Goal: Transaction & Acquisition: Purchase product/service

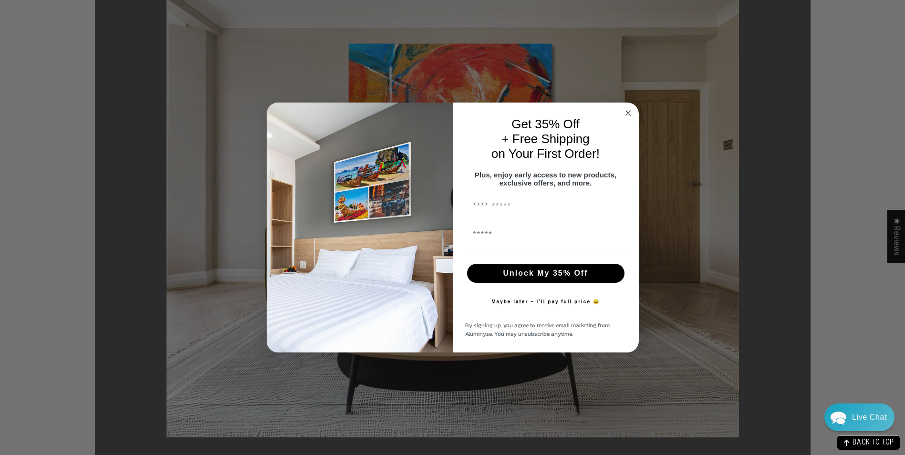
scroll to position [191, 0]
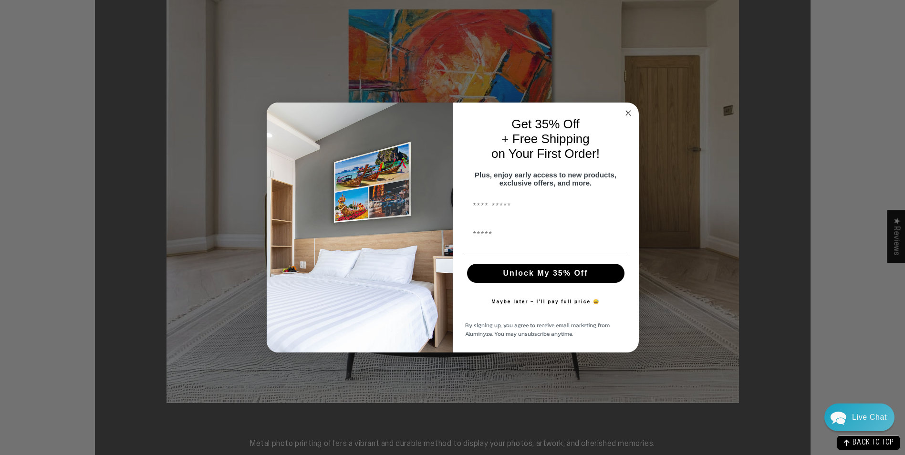
click at [624, 108] on circle "Close dialog" at bounding box center [628, 113] width 11 height 11
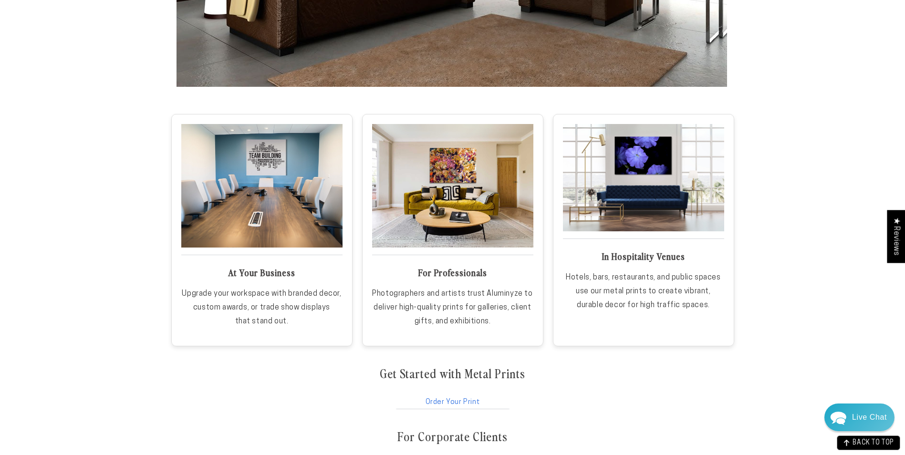
scroll to position [1670, 0]
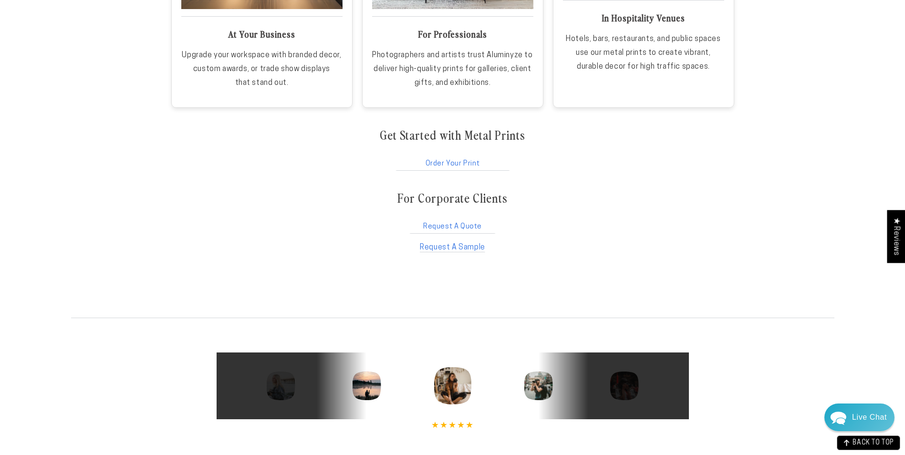
click at [459, 163] on link "Order Your Print" at bounding box center [453, 162] width 116 height 18
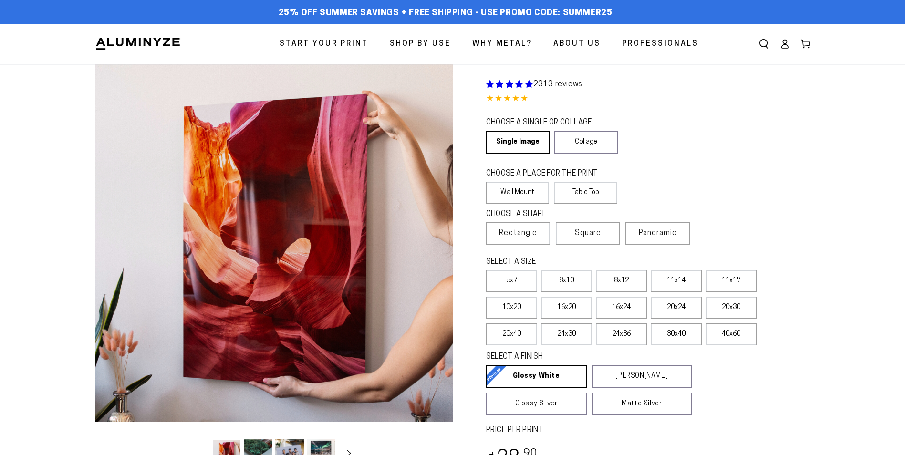
select select "**********"
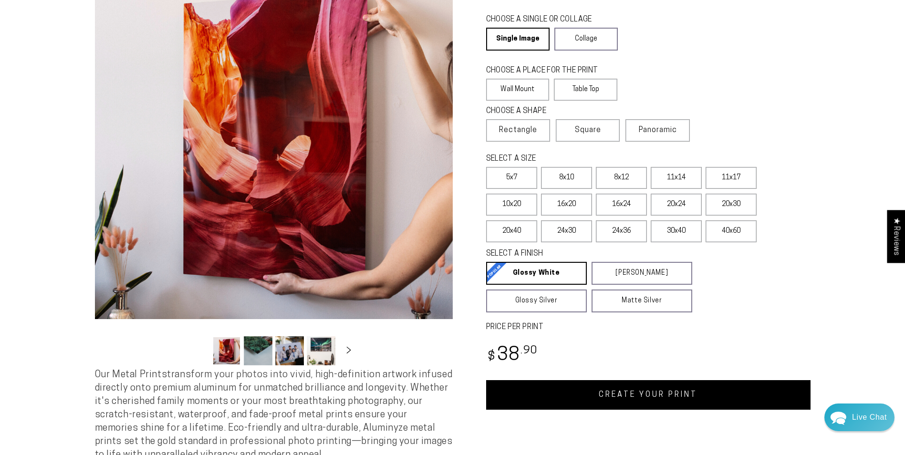
scroll to position [48, 0]
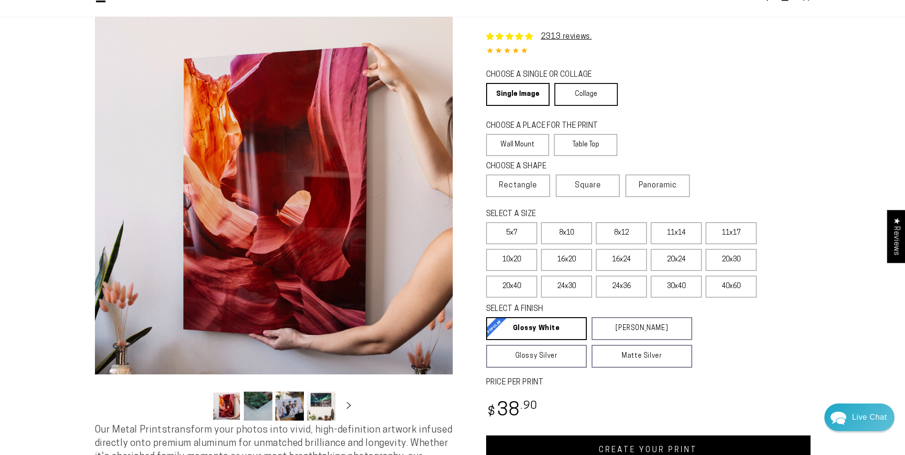
click at [605, 96] on link "Collage" at bounding box center [585, 94] width 63 height 23
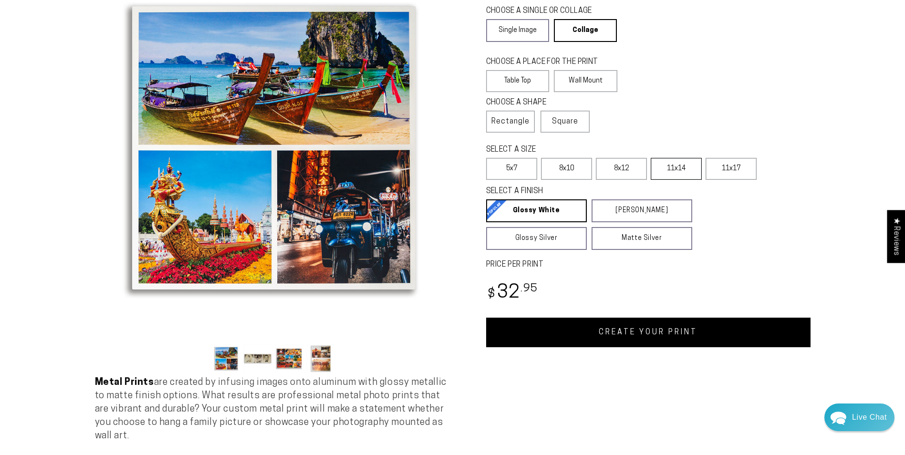
scroll to position [48, 0]
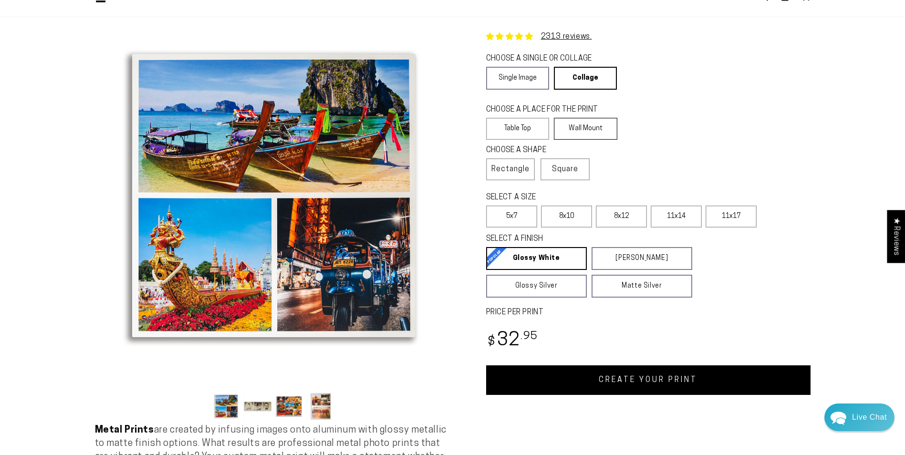
click at [578, 132] on label "Wall Mount" at bounding box center [585, 129] width 63 height 22
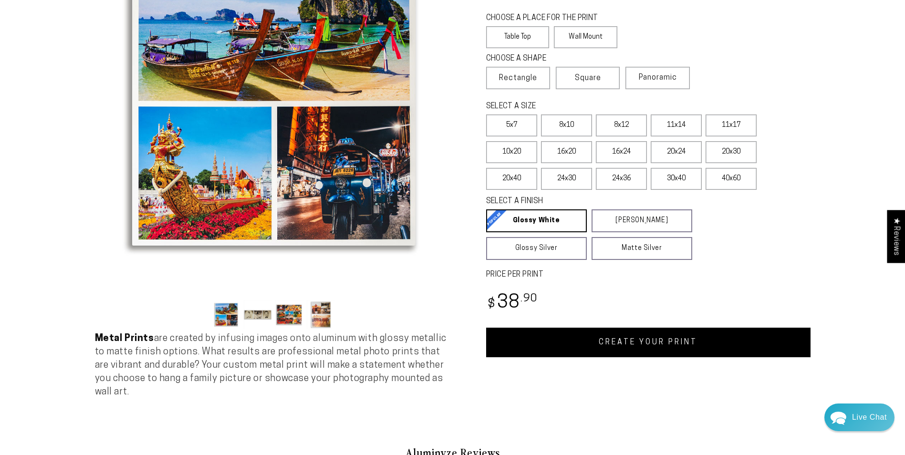
scroll to position [143, 0]
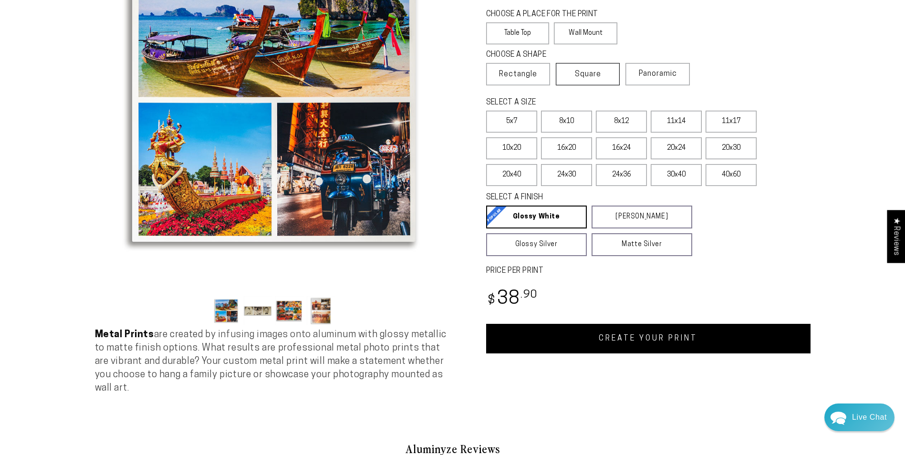
click at [587, 70] on span "Square" at bounding box center [588, 74] width 26 height 11
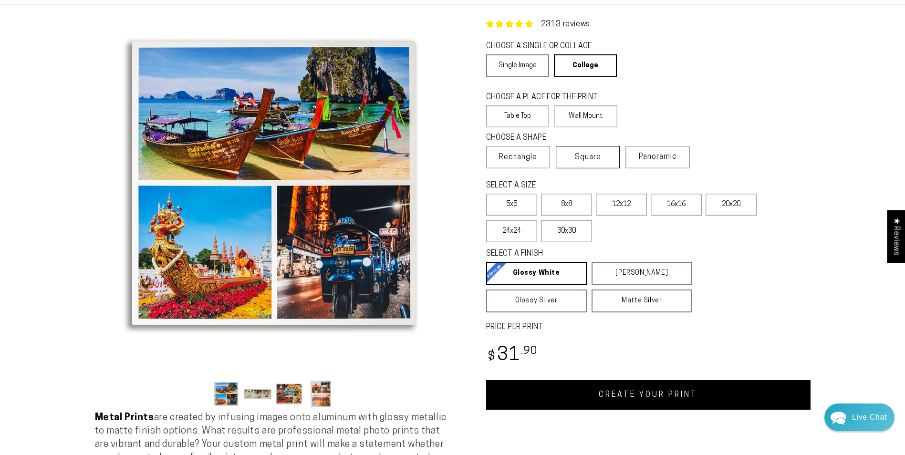
scroll to position [48, 0]
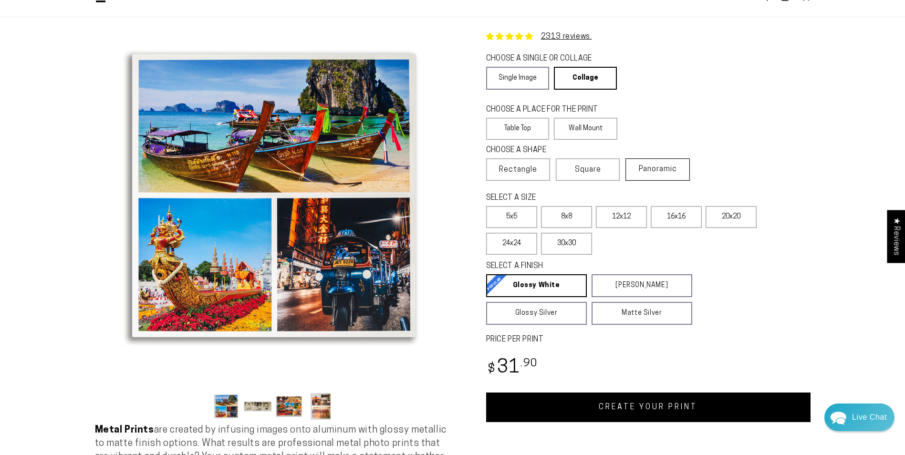
click at [660, 172] on span "Panoramic" at bounding box center [658, 170] width 38 height 8
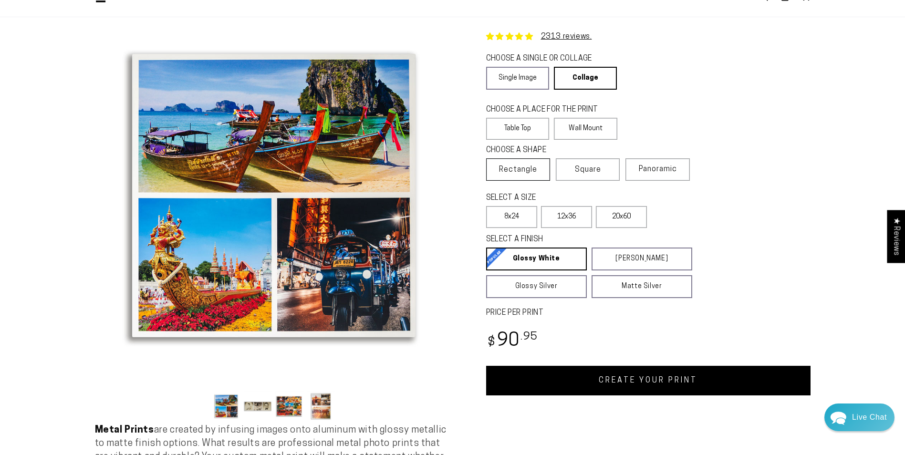
click at [510, 167] on span "Rectangle" at bounding box center [518, 169] width 38 height 11
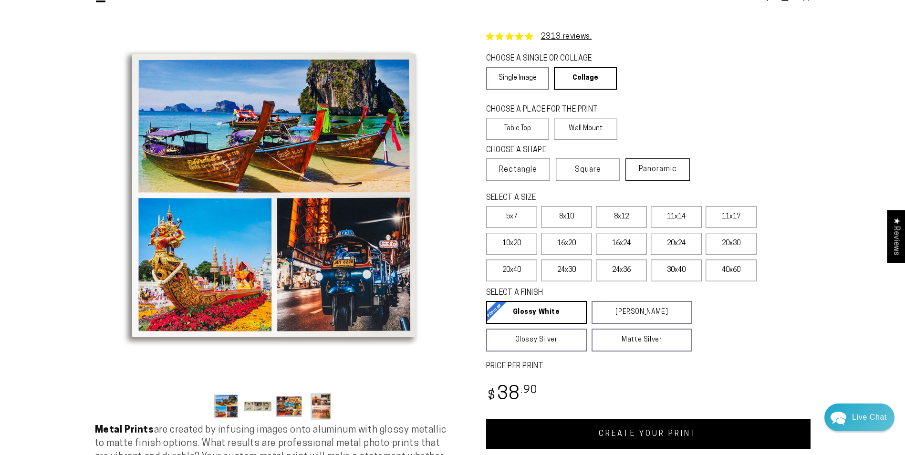
click at [647, 173] on span "Panoramic" at bounding box center [658, 170] width 38 height 8
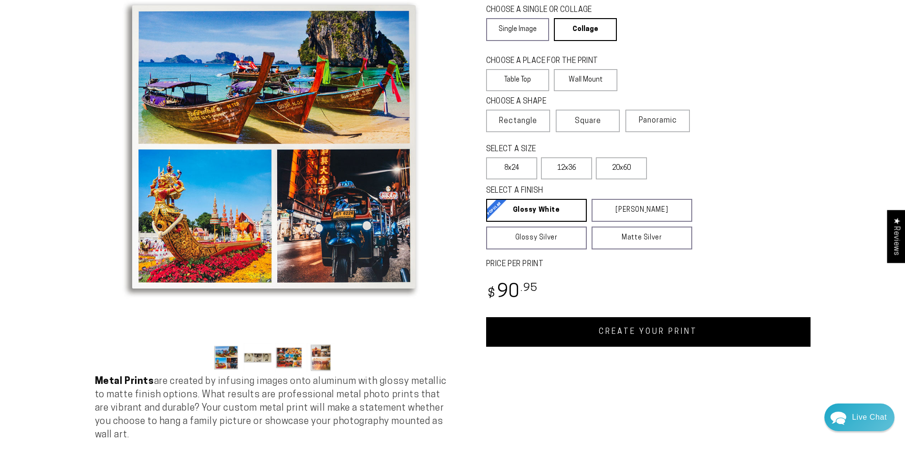
scroll to position [143, 0]
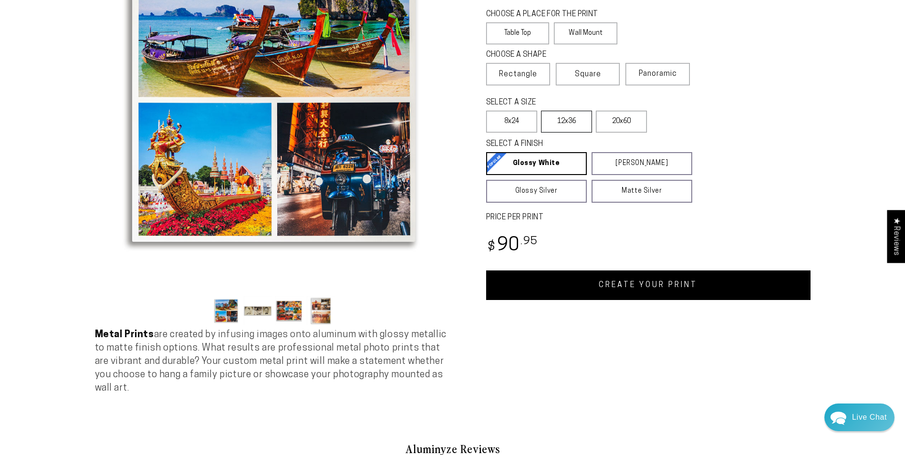
click at [573, 127] on label "12x36" at bounding box center [566, 122] width 51 height 22
click at [498, 120] on label "8x24" at bounding box center [511, 122] width 51 height 22
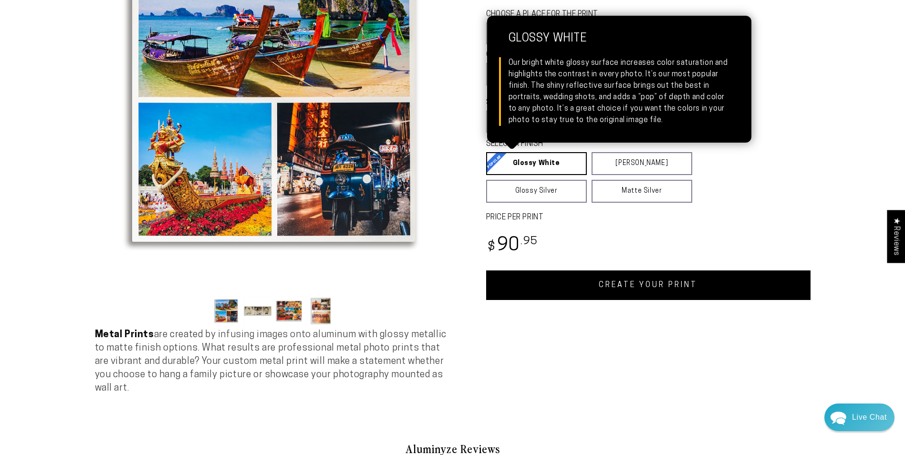
click at [554, 171] on link "Glossy White Glossy White Our bright white glossy surface increases color satur…" at bounding box center [536, 163] width 101 height 23
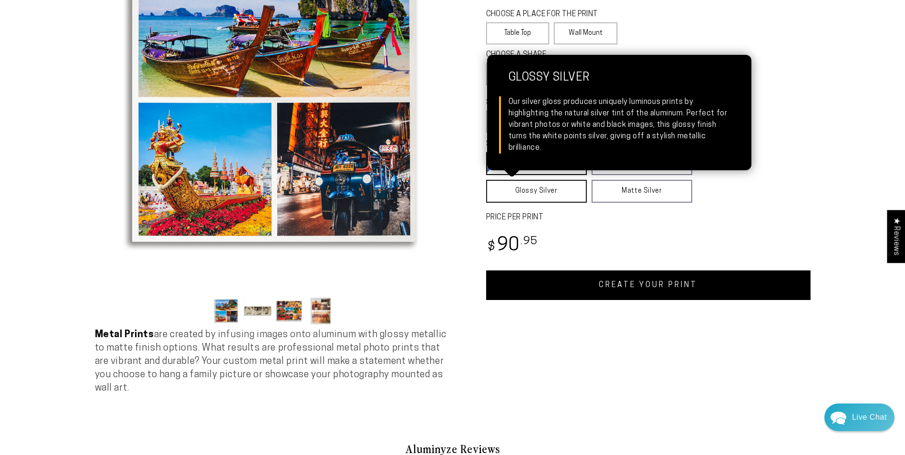
click at [550, 200] on link "Glossy Silver Glossy Silver Our silver gloss produces uniquely luminous prints …" at bounding box center [536, 191] width 101 height 23
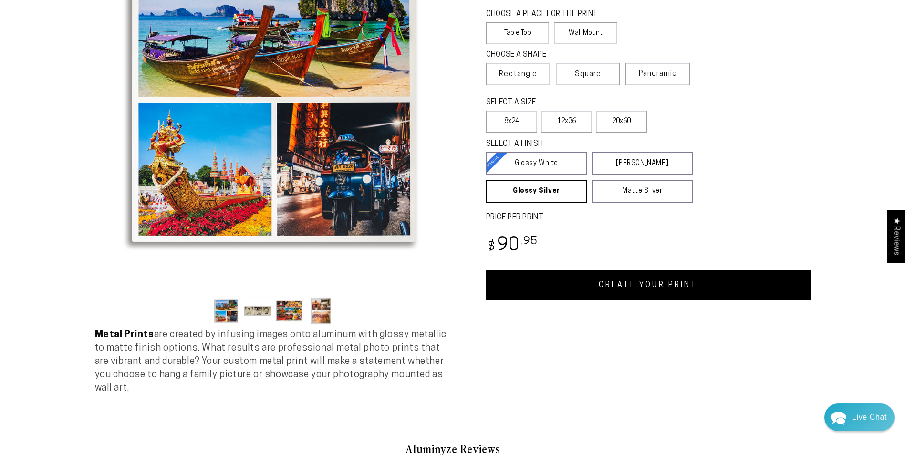
scroll to position [95, 0]
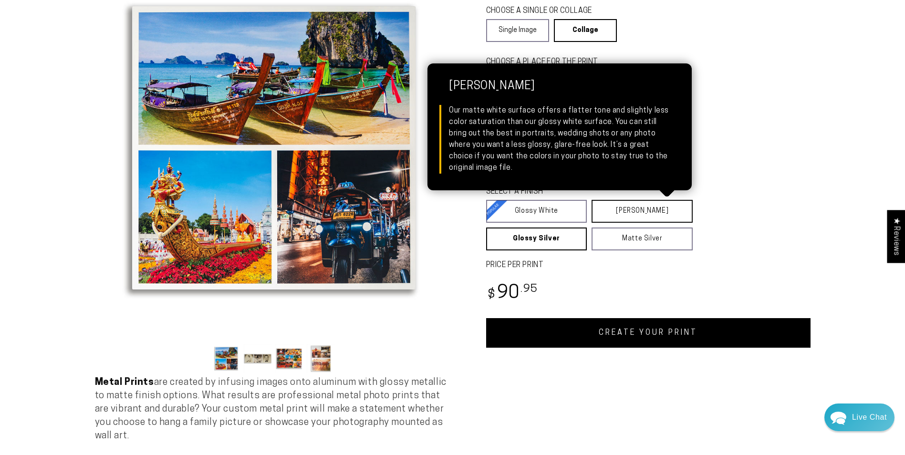
click at [643, 217] on link "Matte White Matte White Our matte white surface offers a flatter tone and sligh…" at bounding box center [642, 211] width 101 height 23
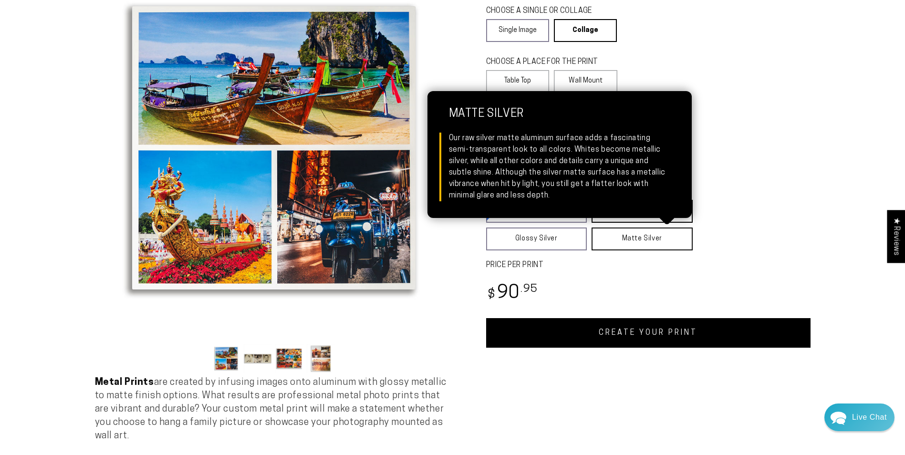
click at [641, 238] on link "Matte Silver Matte Silver Our raw silver matte aluminum surface adds a fascinat…" at bounding box center [642, 239] width 101 height 23
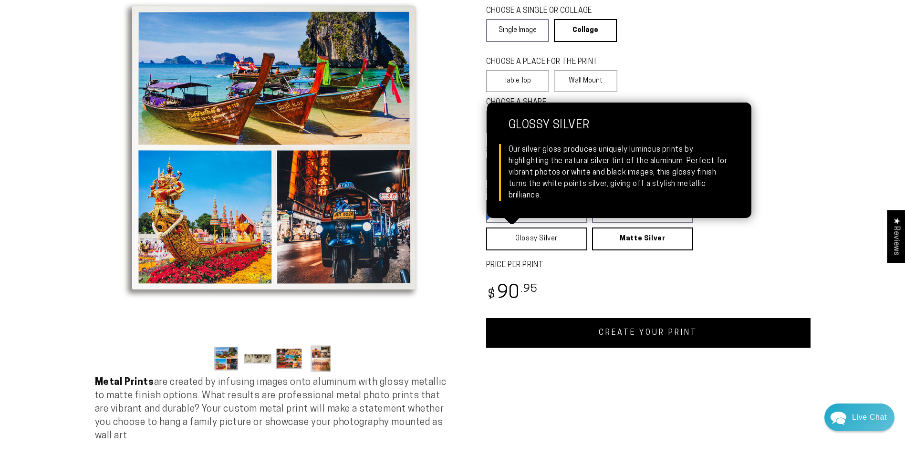
click at [557, 238] on link "Glossy Silver Glossy Silver Our silver gloss produces uniquely luminous prints …" at bounding box center [536, 239] width 101 height 23
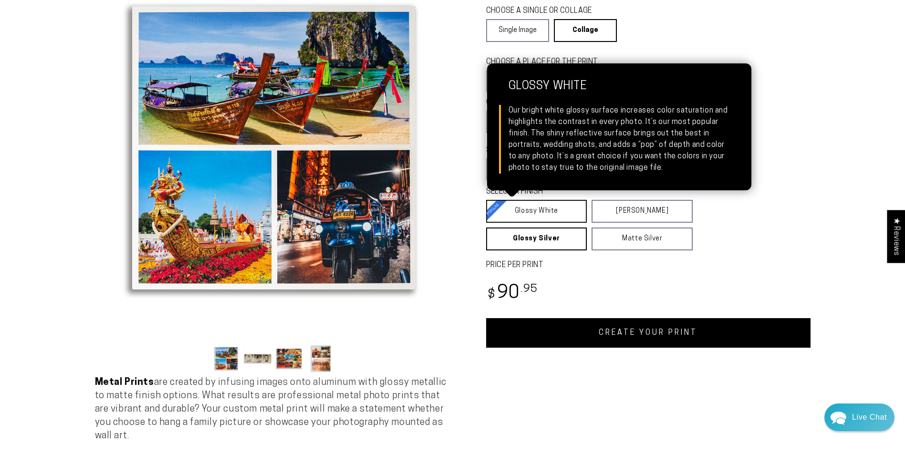
click at [553, 216] on link "Glossy White Glossy White Our bright white glossy surface increases color satur…" at bounding box center [536, 211] width 101 height 23
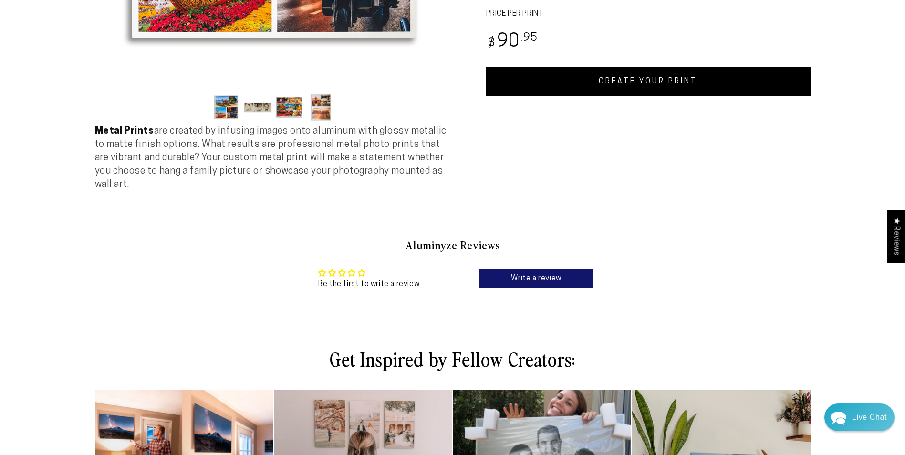
scroll to position [334, 0]
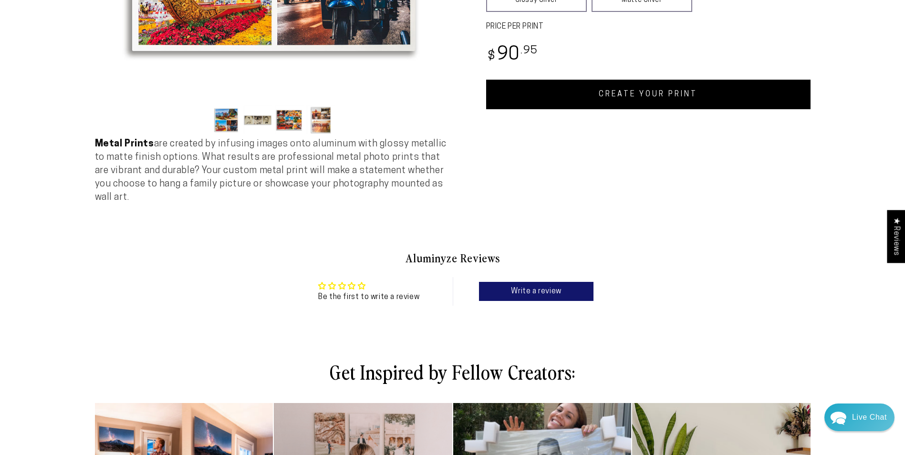
click at [608, 101] on link "CREATE YOUR PRINT" at bounding box center [648, 95] width 324 height 30
